Goal: Task Accomplishment & Management: Manage account settings

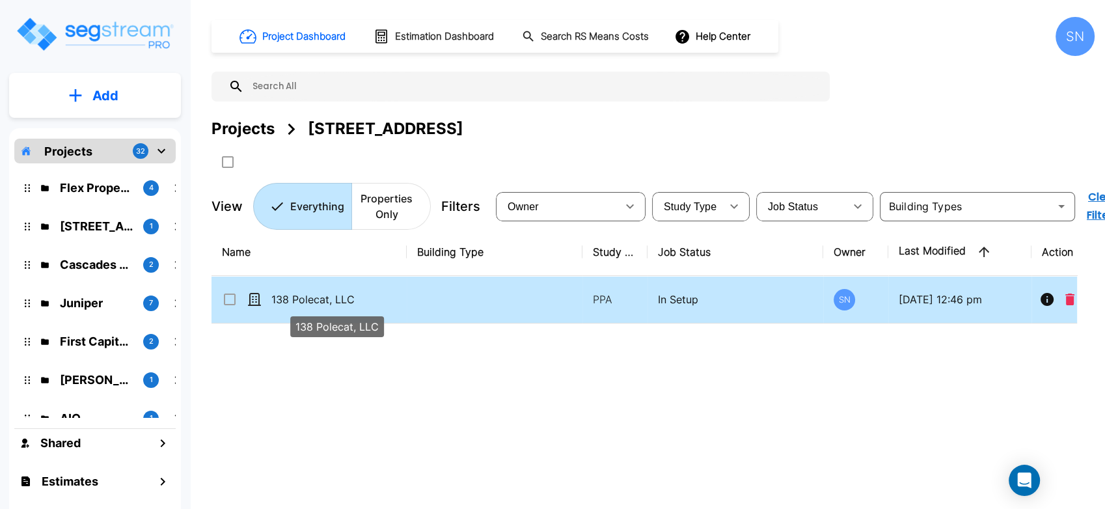
click at [333, 303] on p "138 Polecat, LLC" at bounding box center [336, 299] width 130 height 16
checkbox input "true"
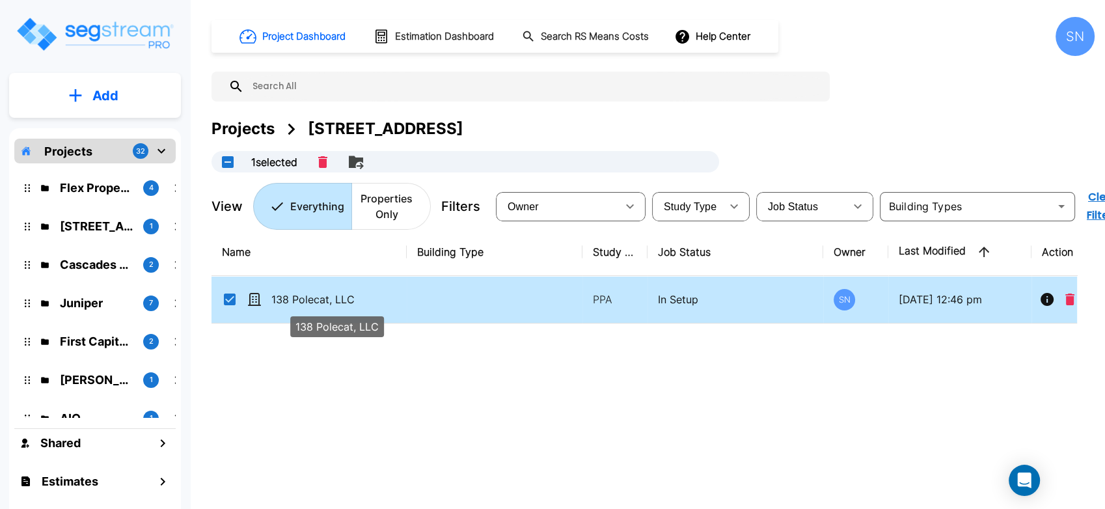
click at [333, 303] on p "138 Polecat, LLC" at bounding box center [336, 299] width 130 height 16
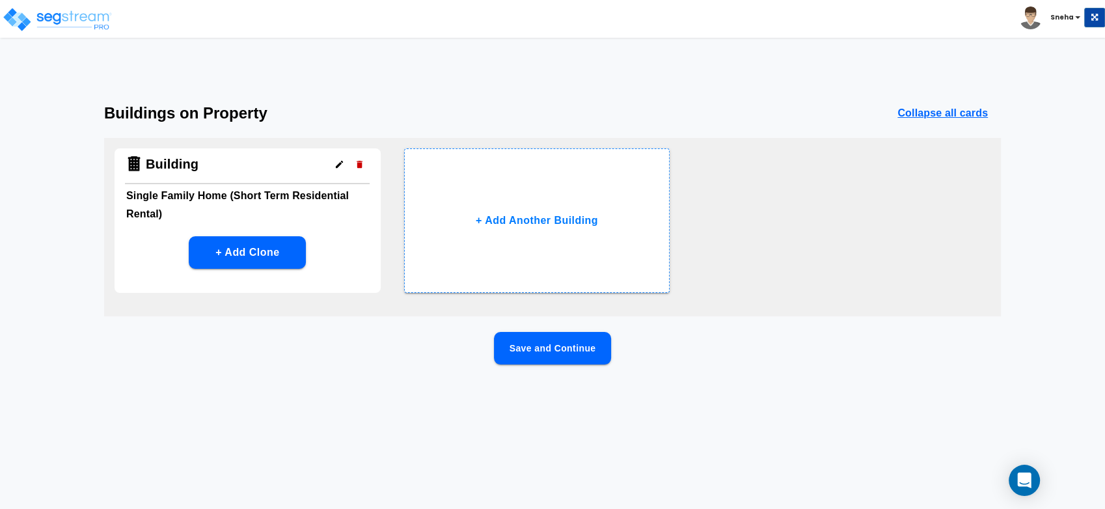
click at [550, 344] on button "Save and Continue" at bounding box center [552, 348] width 117 height 33
